Goal: Check status

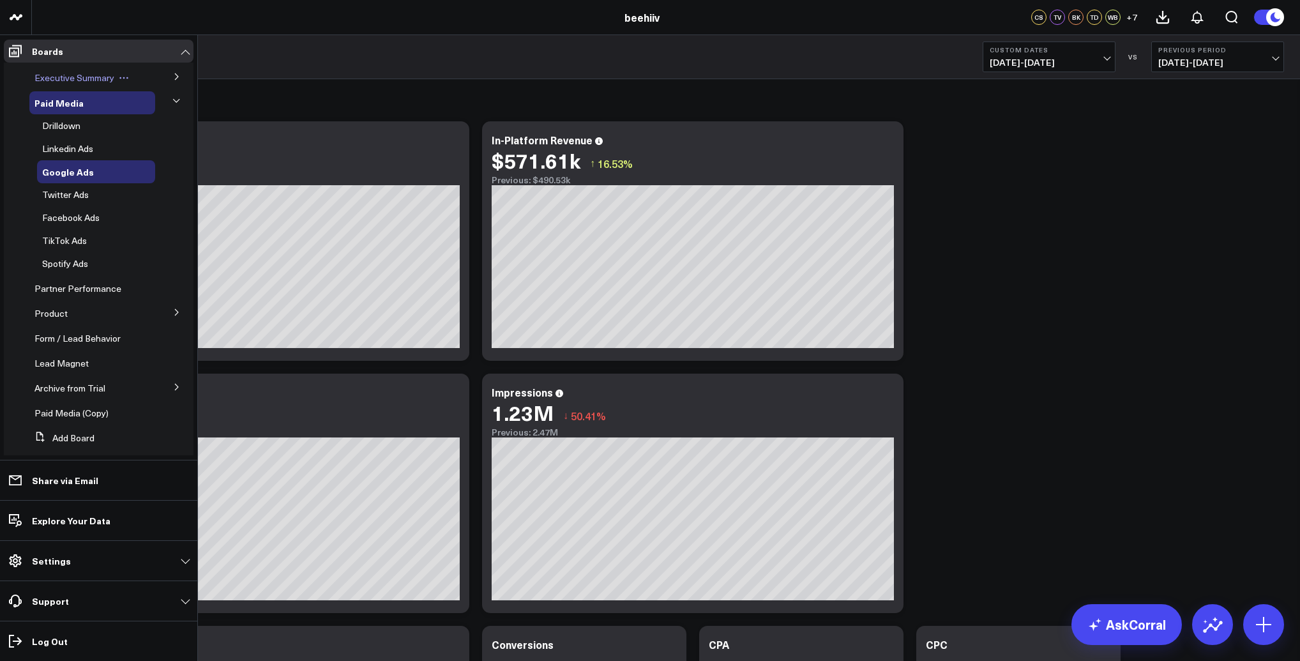
click at [68, 77] on span "Executive Summary" at bounding box center [74, 78] width 80 height 12
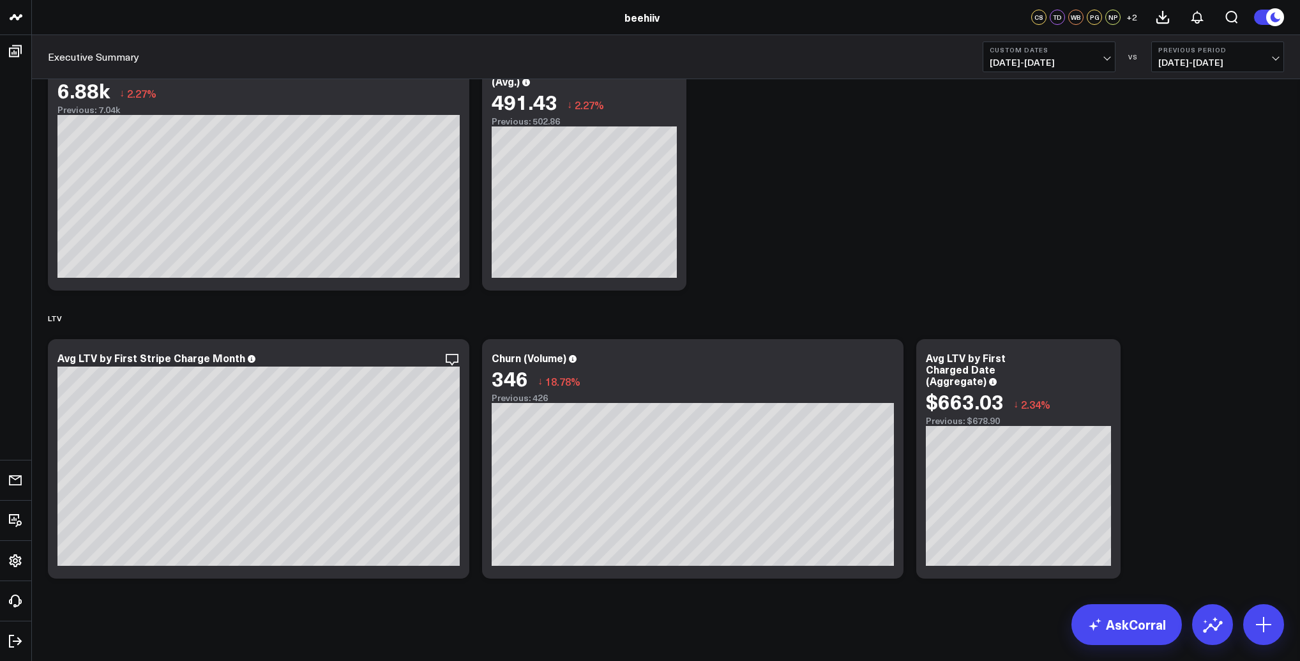
scroll to position [2401, 0]
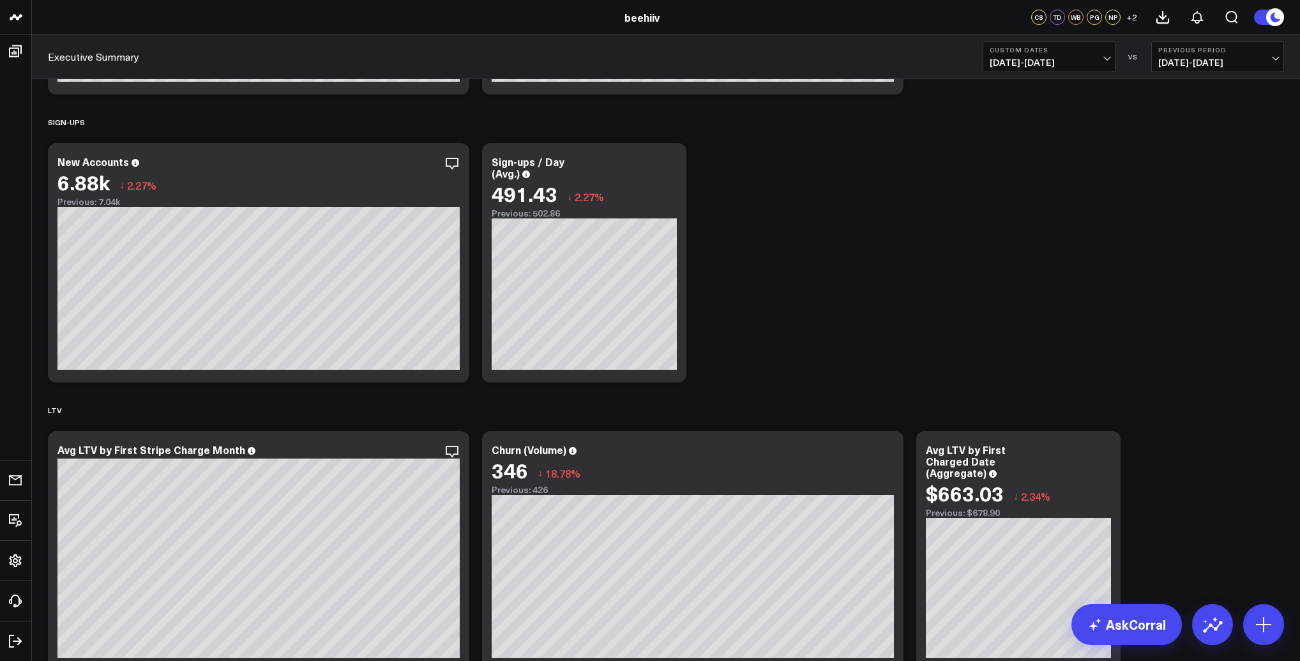
click at [1031, 61] on span "[DATE] - [DATE]" at bounding box center [1049, 62] width 119 height 10
click at [1019, 129] on link "Last 30 Days" at bounding box center [1049, 134] width 132 height 24
click at [1085, 63] on span "[DATE] - [DATE]" at bounding box center [1049, 62] width 119 height 10
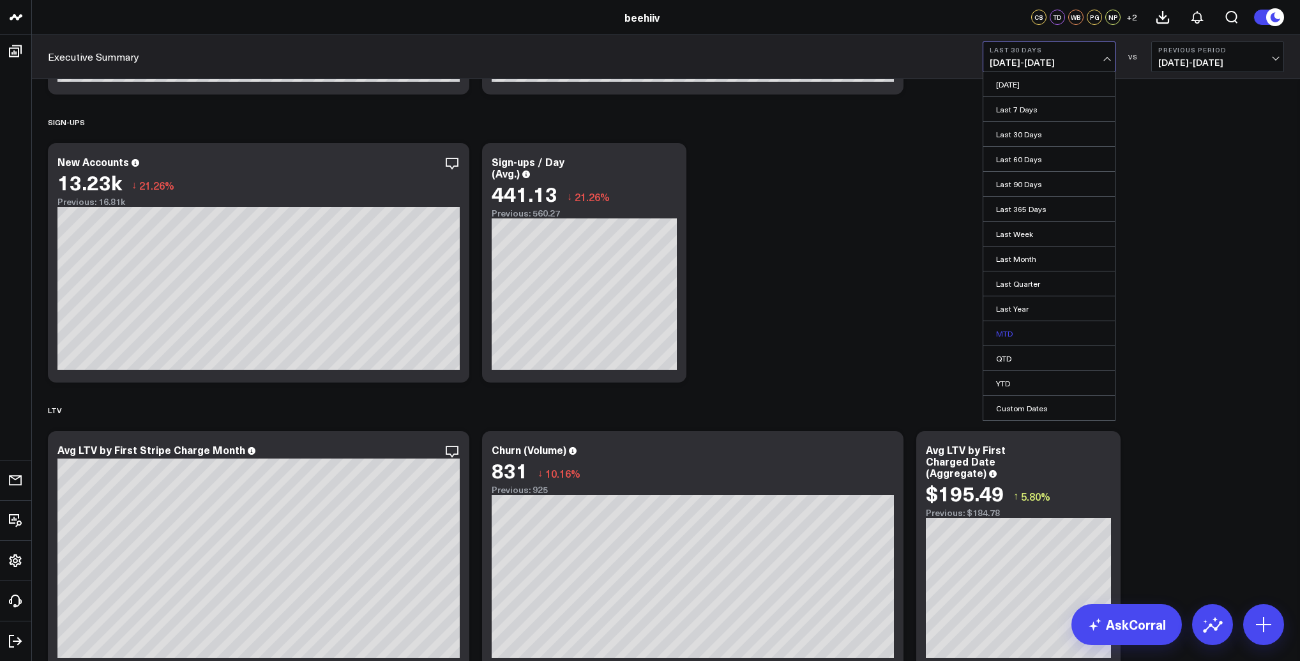
click at [1017, 338] on link "MTD" at bounding box center [1049, 333] width 132 height 24
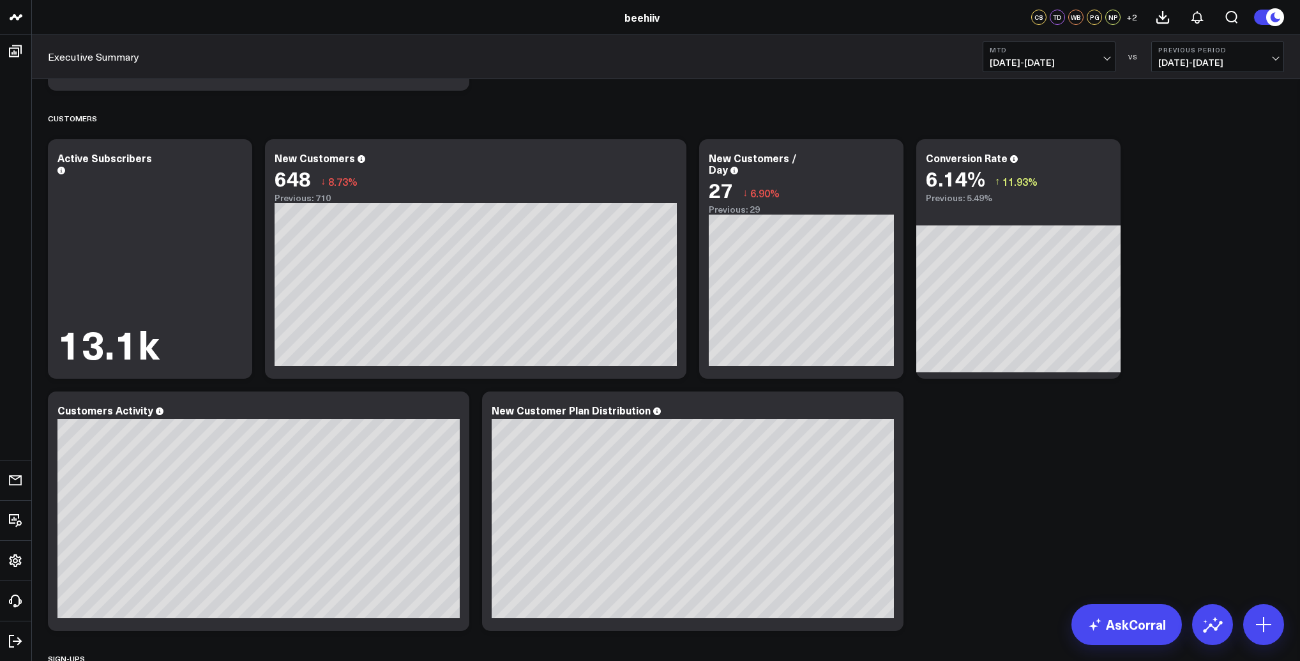
scroll to position [1879, 0]
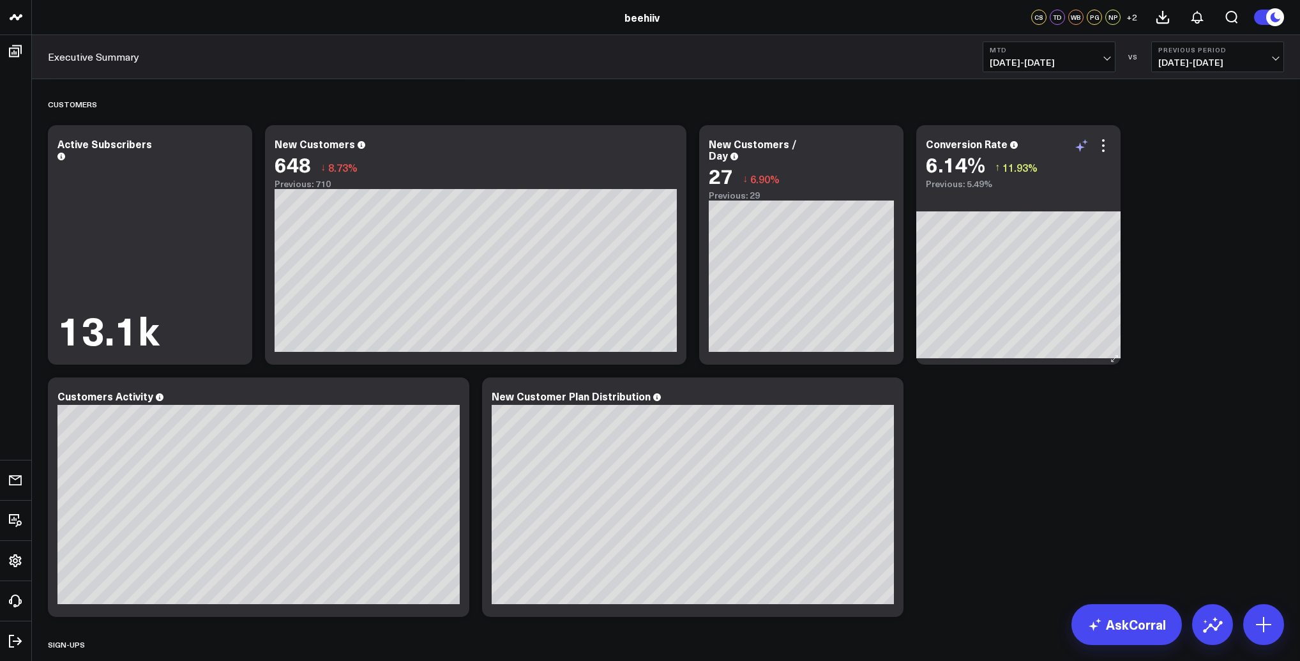
click at [1079, 146] on icon at bounding box center [1080, 147] width 10 height 10
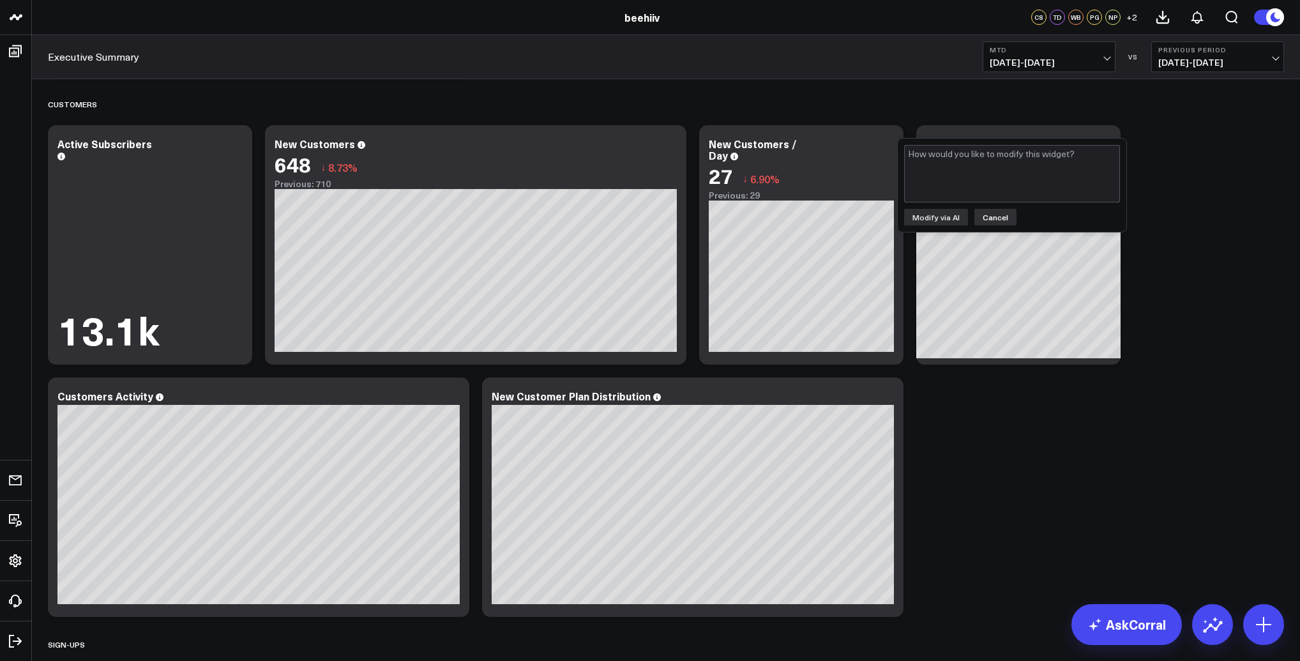
click at [1001, 222] on button "Cancel" at bounding box center [995, 217] width 42 height 17
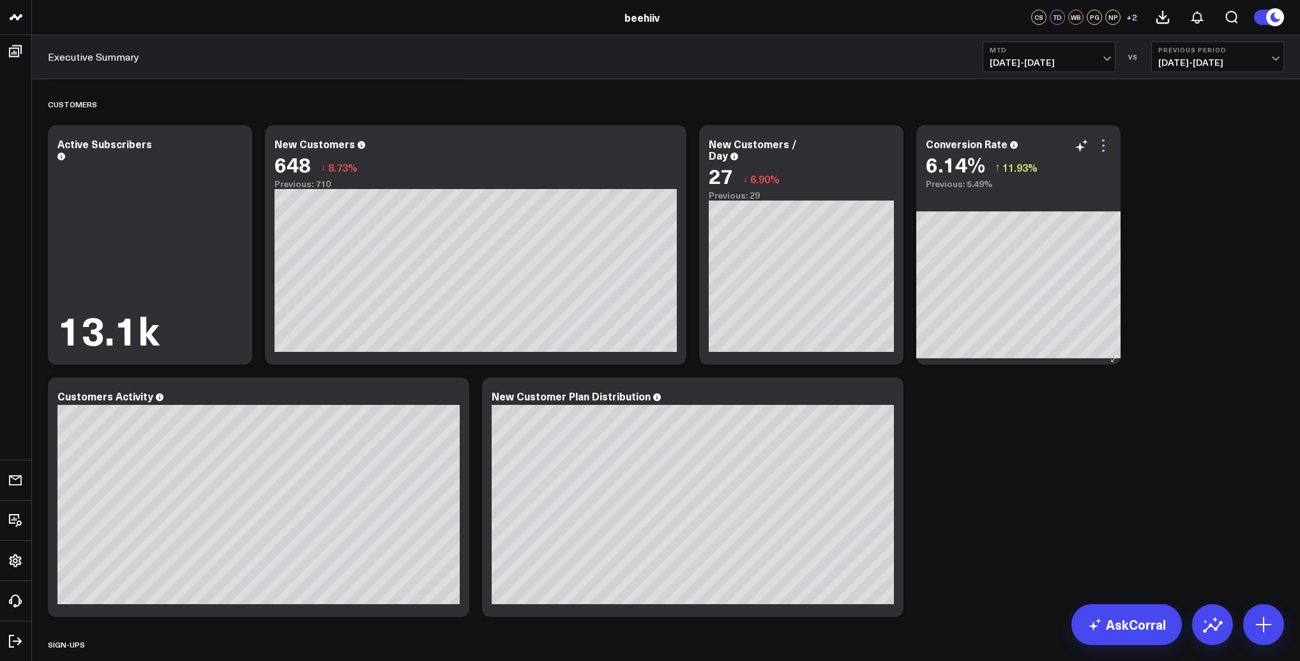
click at [1108, 147] on icon at bounding box center [1103, 145] width 15 height 15
click at [995, 192] on div "Conversion Rate 6.14% ↑ 11.93% Previous: 5.49%" at bounding box center [1018, 244] width 204 height 239
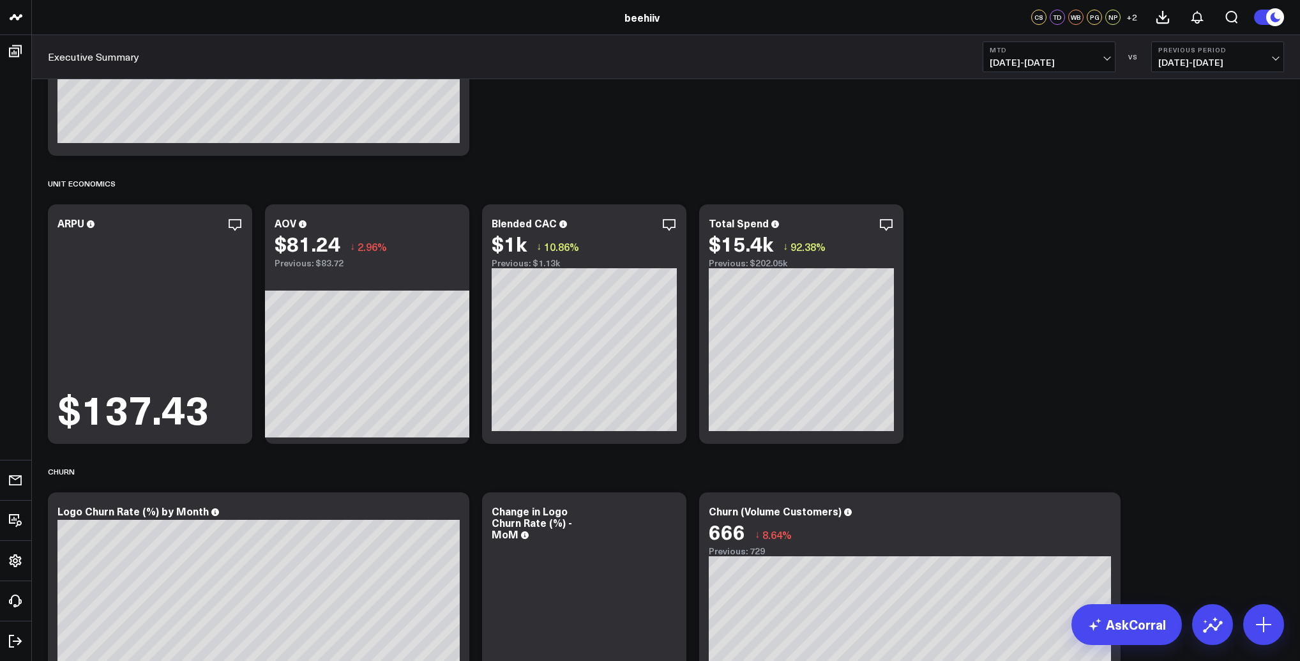
scroll to position [0, 0]
